Goal: Entertainment & Leisure: Consume media (video, audio)

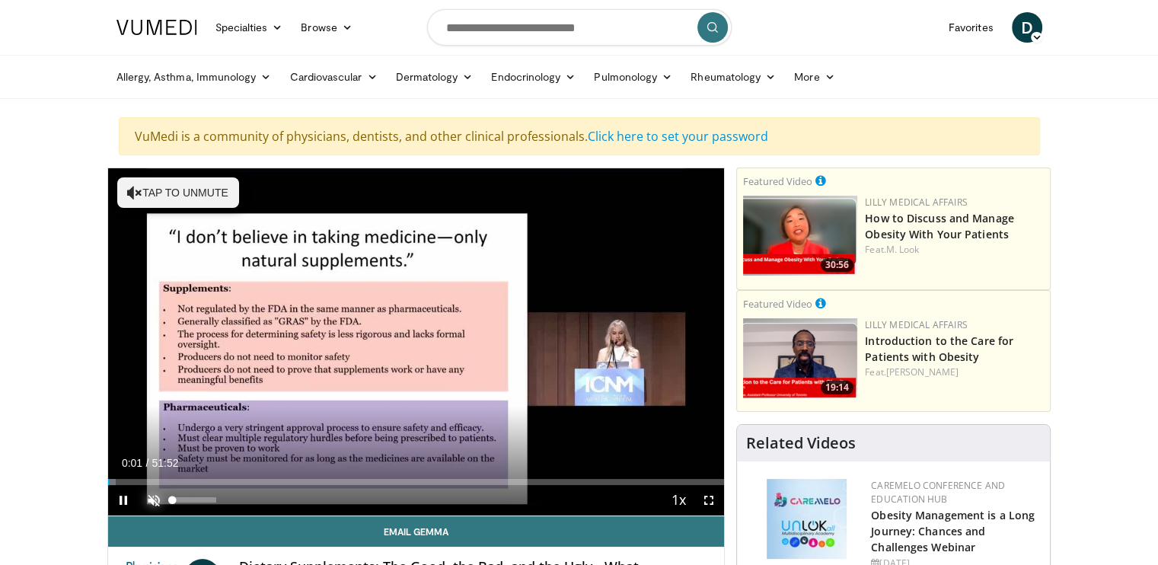
click at [150, 497] on span "Video Player" at bounding box center [154, 500] width 30 height 30
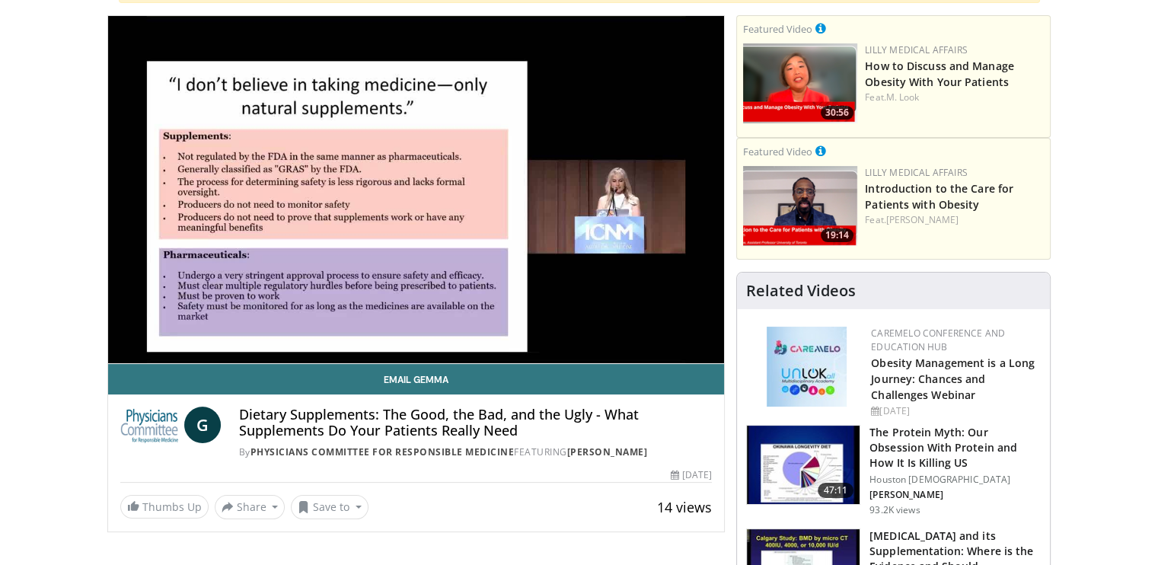
scroll to position [122, 0]
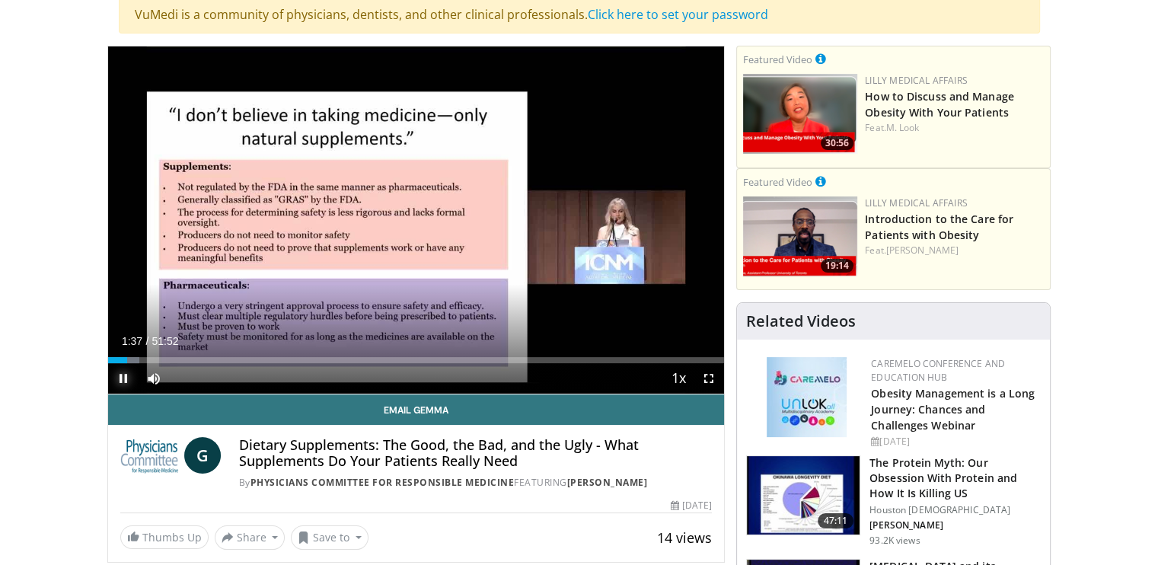
click at [121, 375] on span "Video Player" at bounding box center [123, 378] width 30 height 30
